Goal: Information Seeking & Learning: Learn about a topic

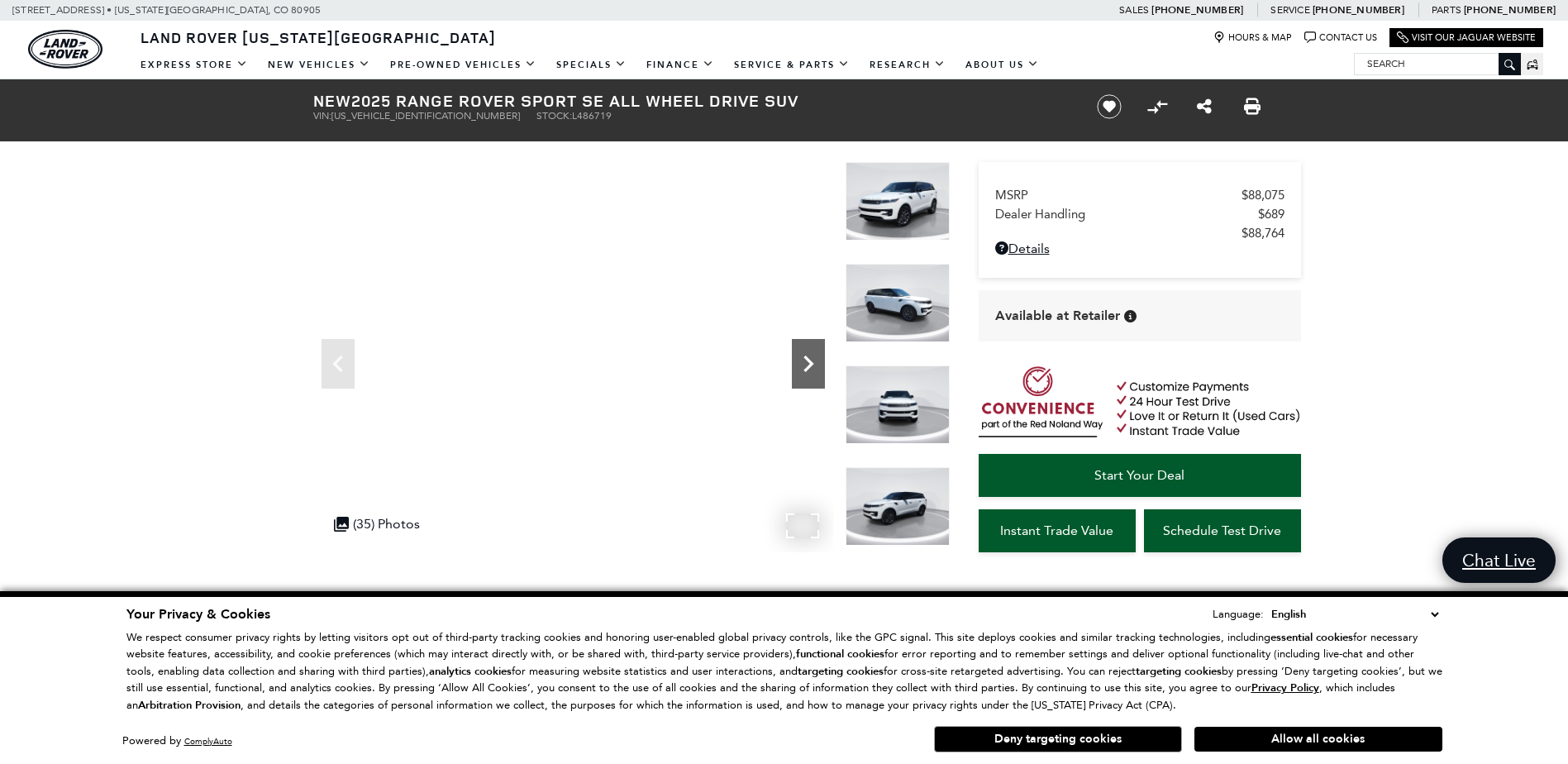
click at [805, 362] on icon "Next" at bounding box center [808, 364] width 33 height 33
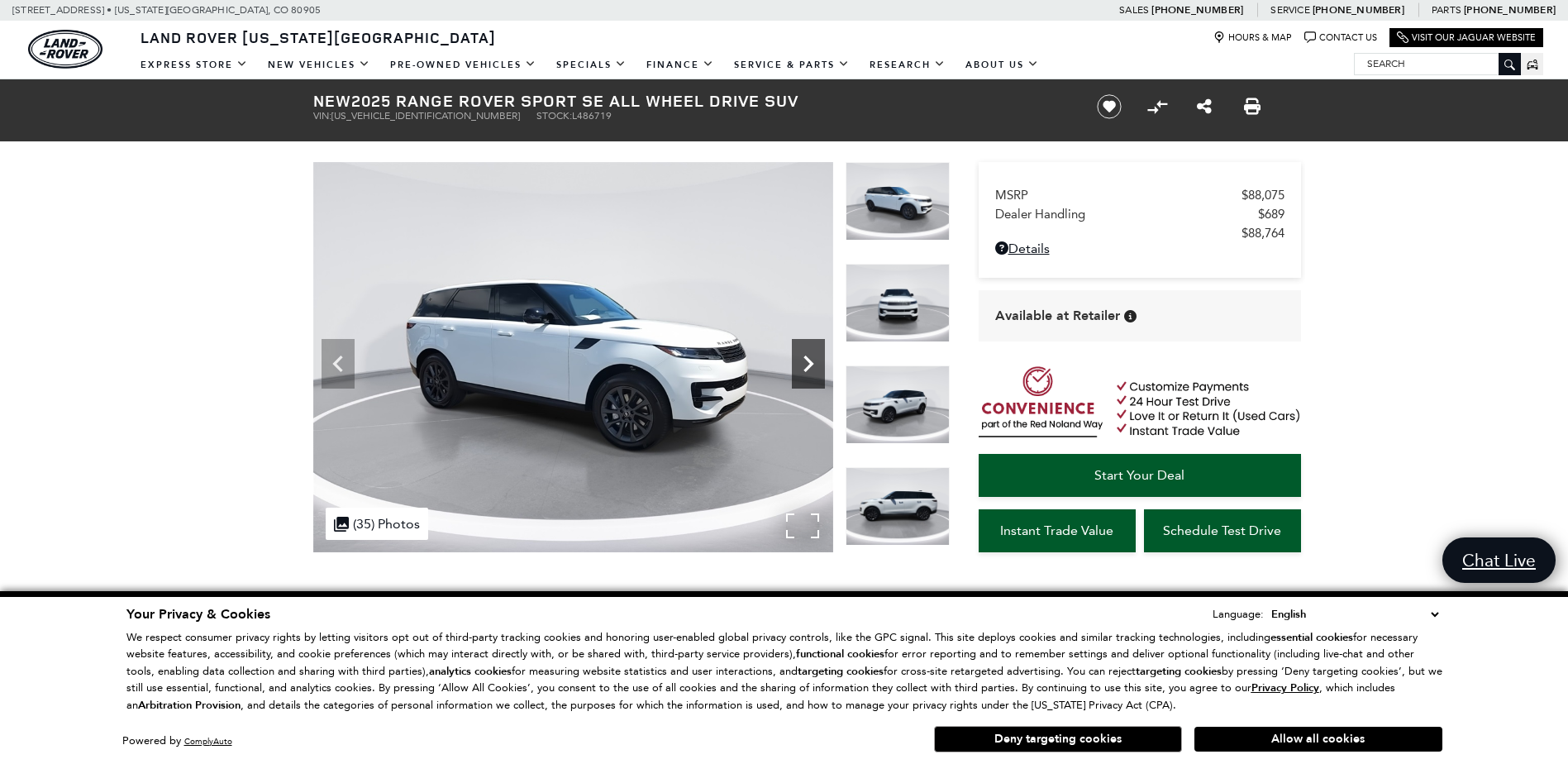
click at [805, 362] on icon "Next" at bounding box center [808, 364] width 33 height 33
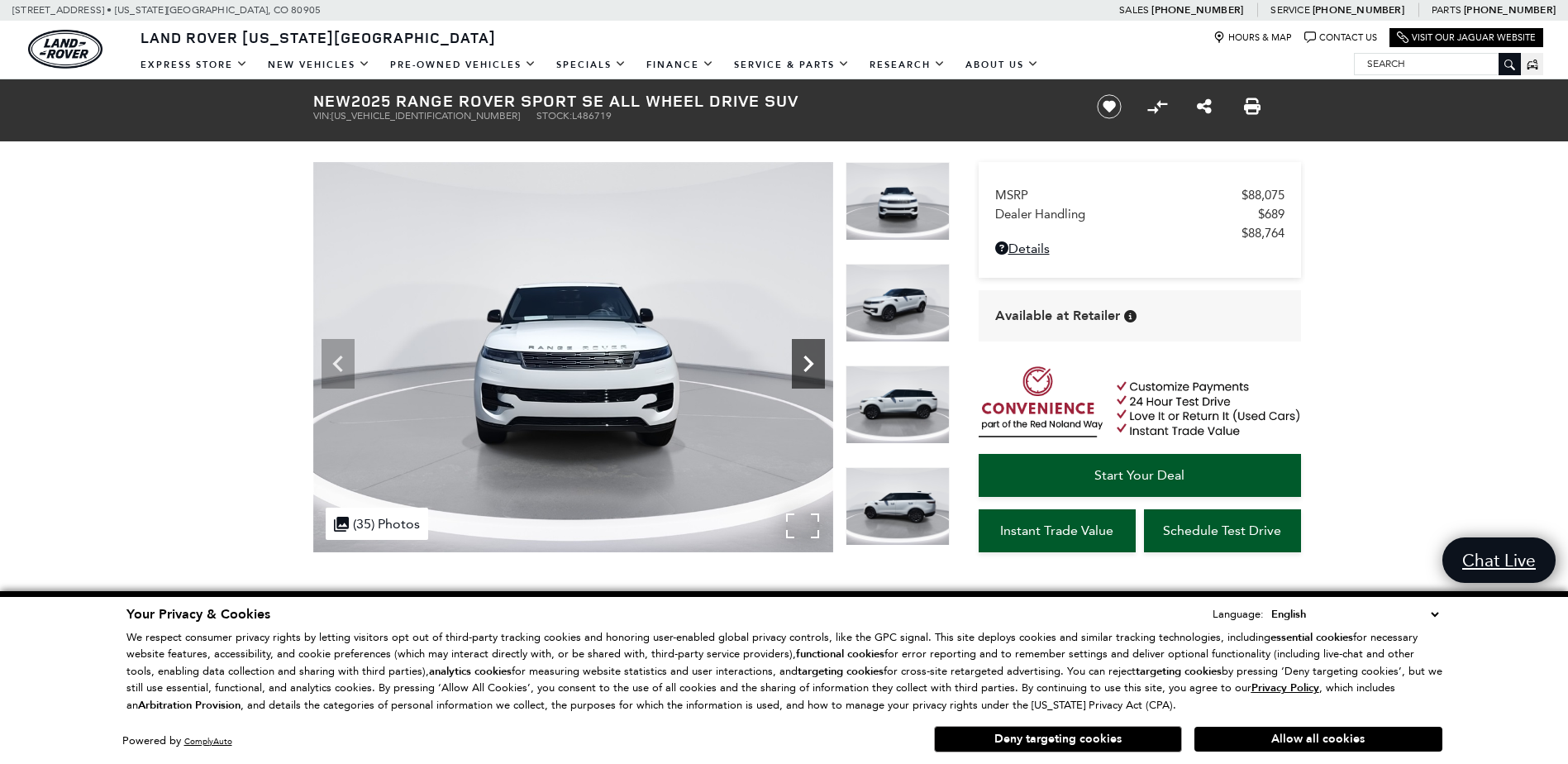
click at [805, 362] on icon "Next" at bounding box center [808, 364] width 33 height 33
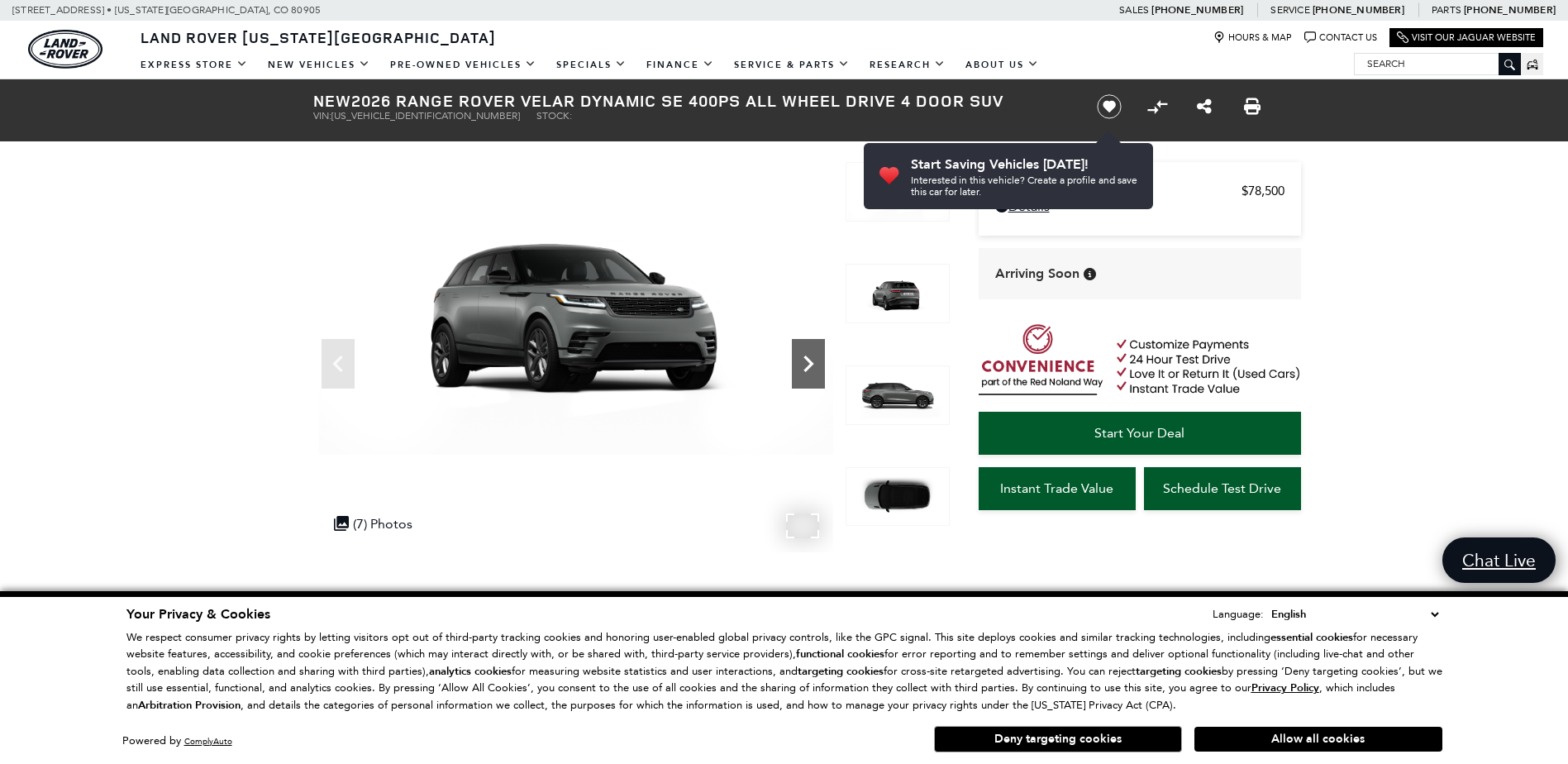
click at [811, 371] on icon "Next" at bounding box center [808, 364] width 33 height 33
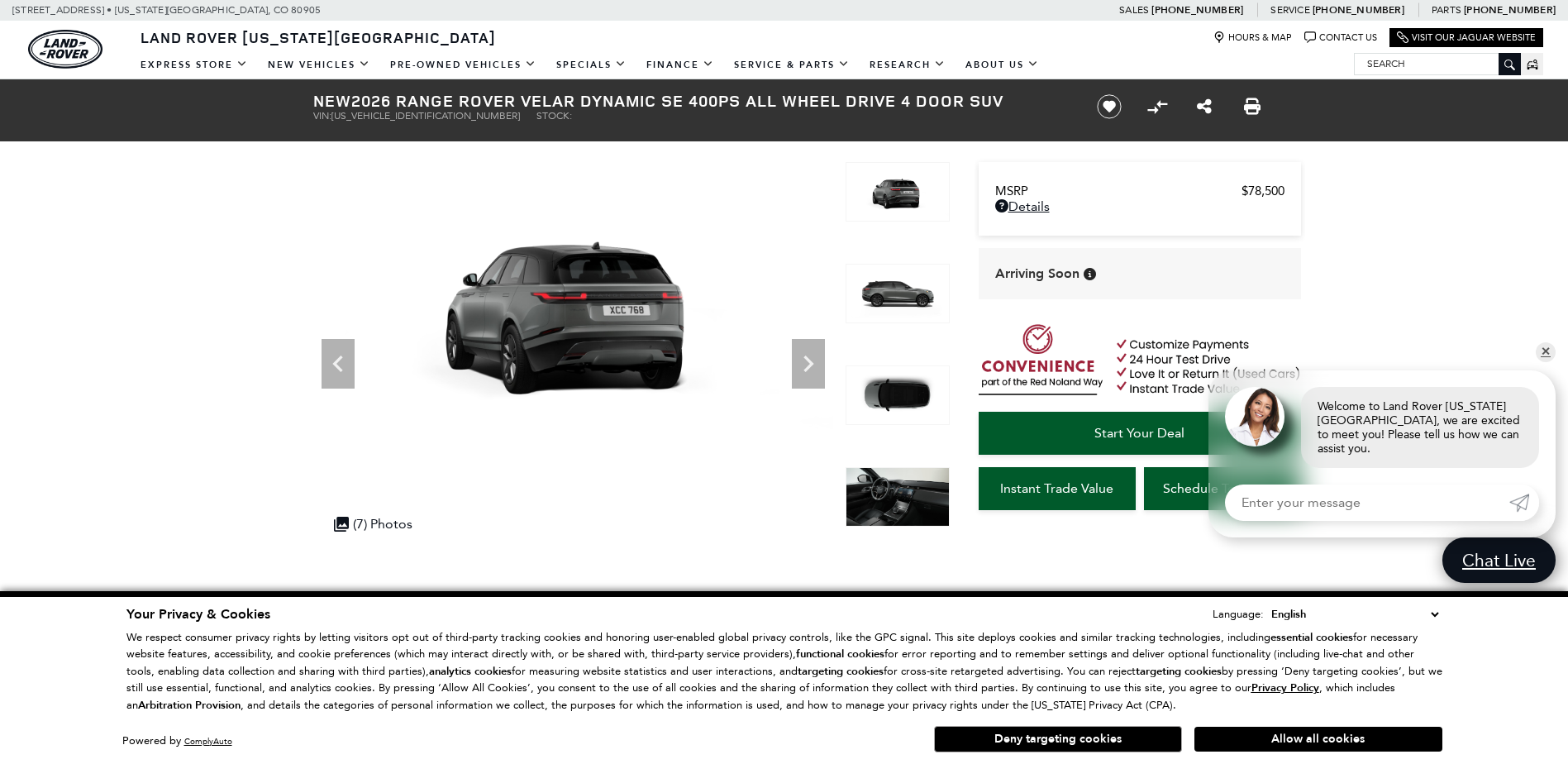
click at [908, 503] on img at bounding box center [897, 496] width 104 height 60
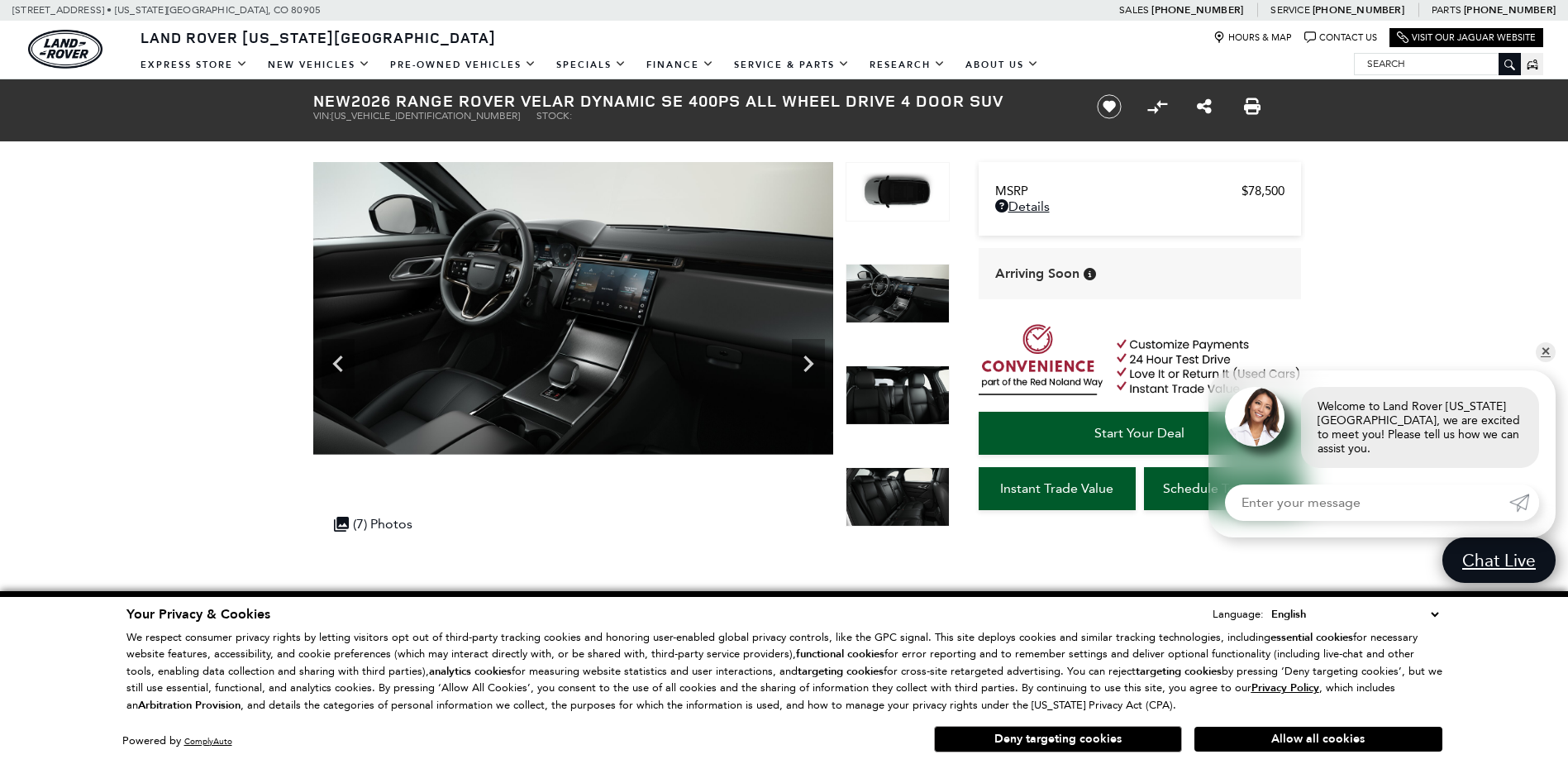
click at [890, 397] on img at bounding box center [897, 395] width 104 height 60
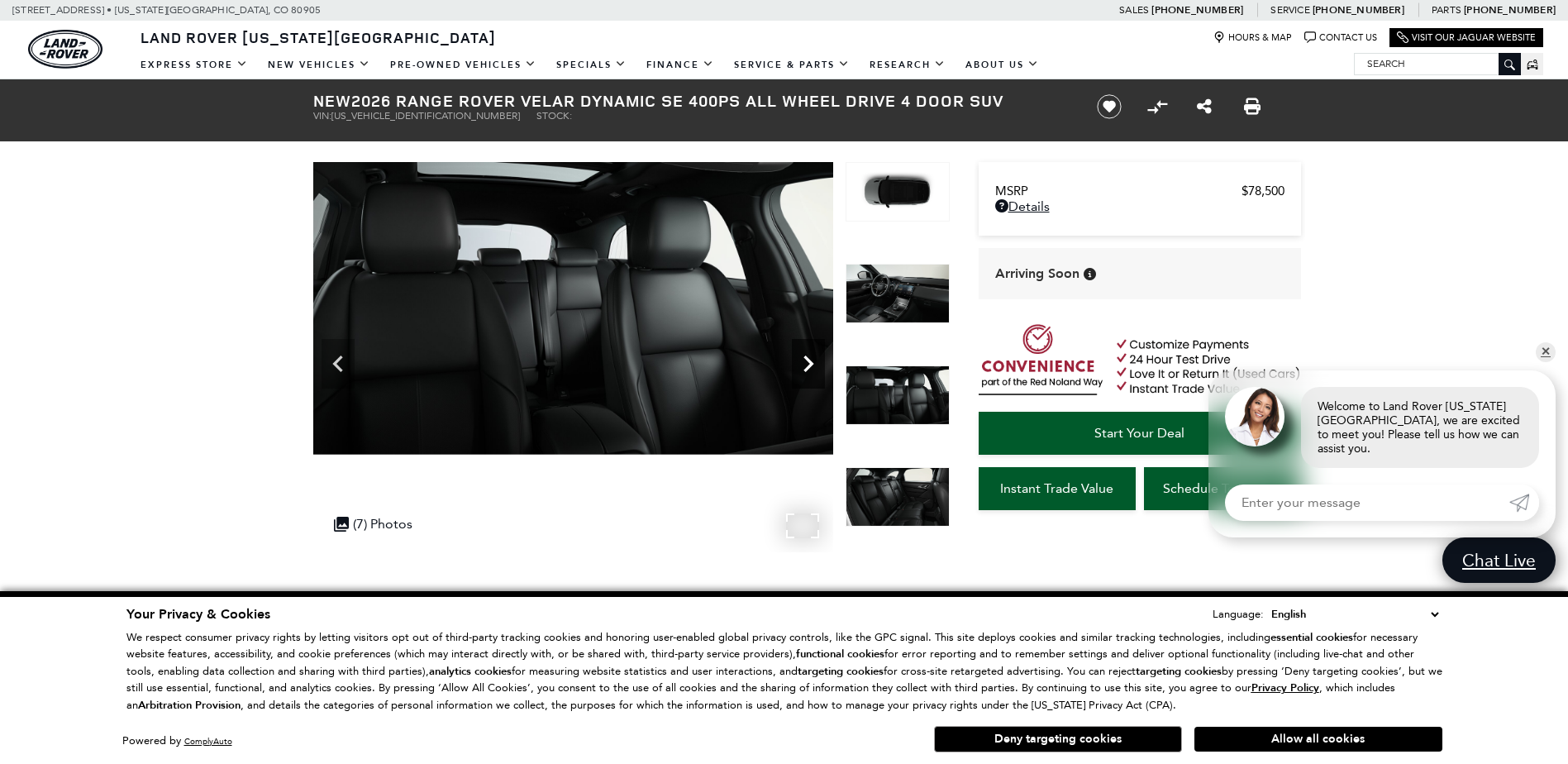
click at [809, 360] on icon "Next" at bounding box center [807, 363] width 10 height 16
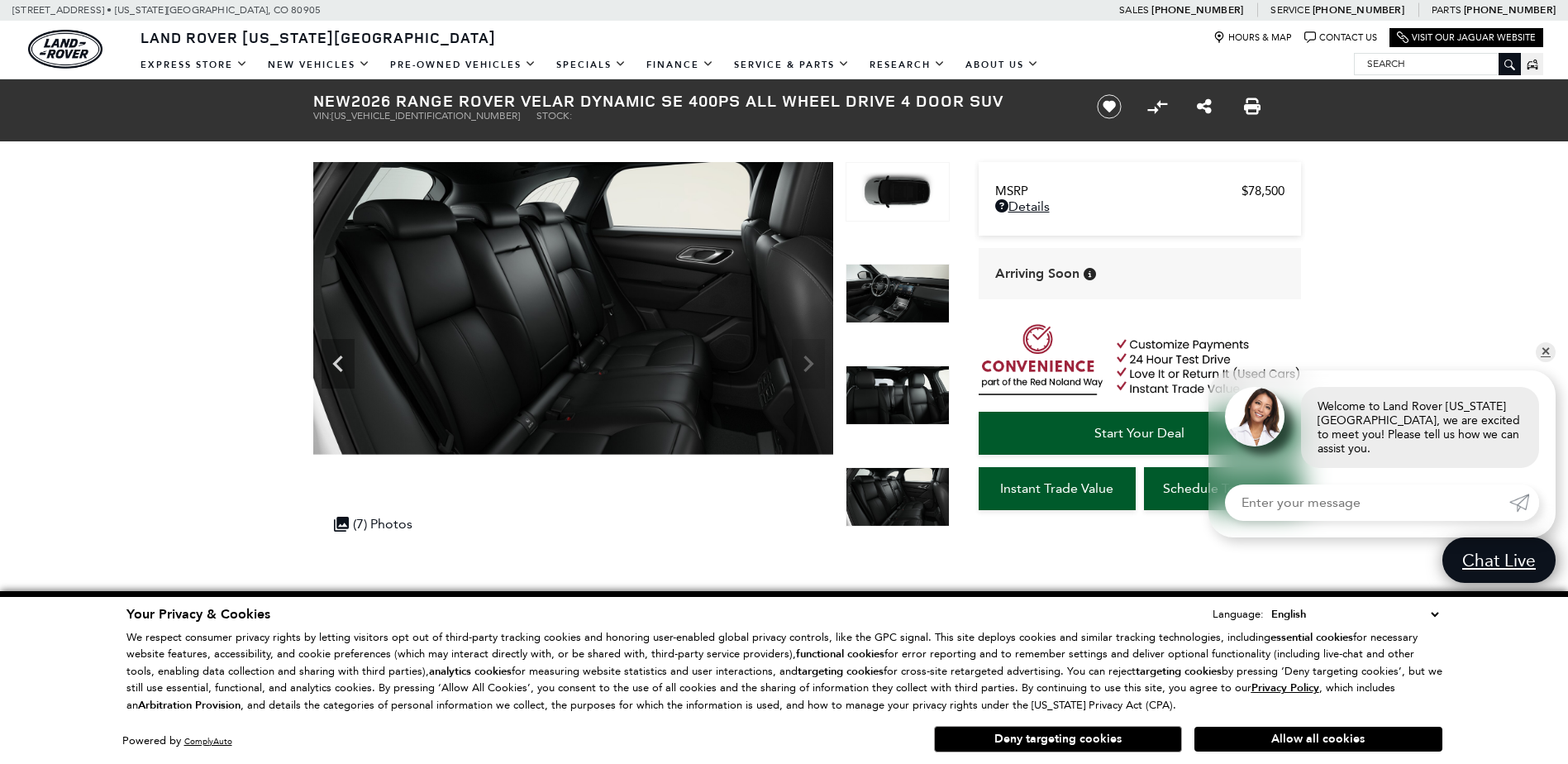
click at [877, 485] on img at bounding box center [897, 496] width 104 height 60
